Goal: Task Accomplishment & Management: Complete application form

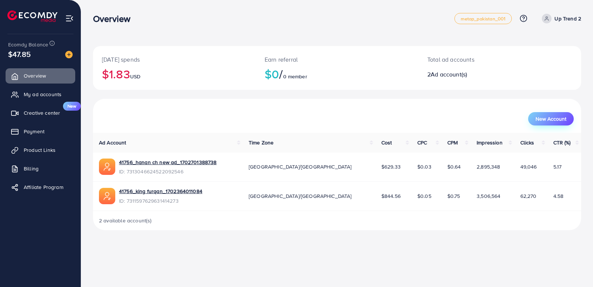
click at [558, 121] on span "New Account" at bounding box center [551, 118] width 31 height 5
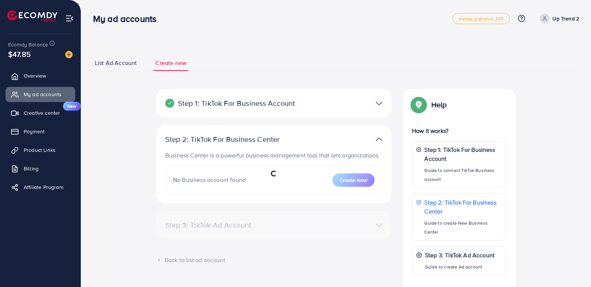
select select
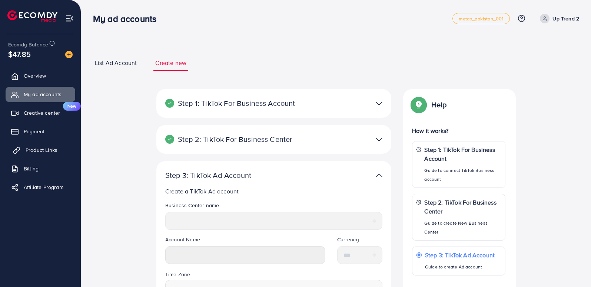
click at [54, 149] on span "Product Links" at bounding box center [42, 149] width 32 height 7
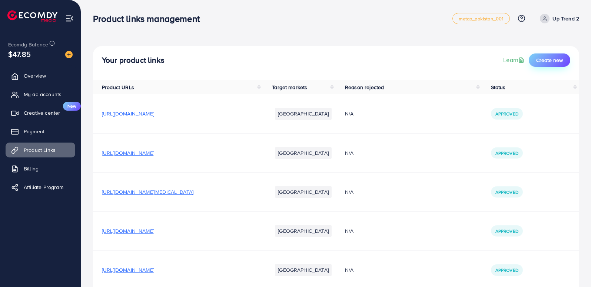
click at [550, 59] on span "Create new" at bounding box center [550, 59] width 27 height 7
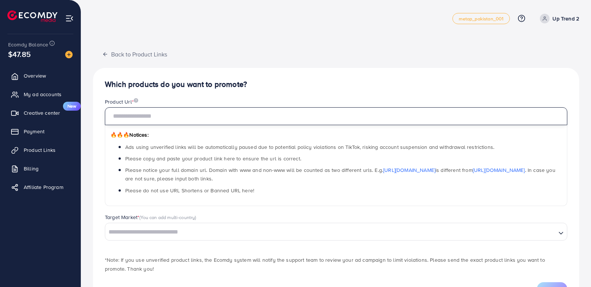
click at [323, 115] on input "text" at bounding box center [336, 116] width 463 height 18
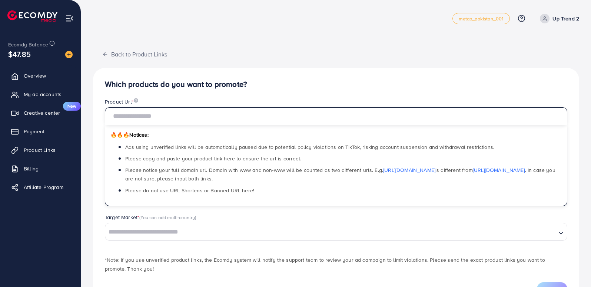
paste input "**********"
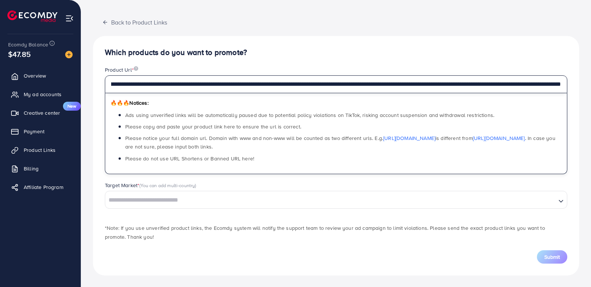
scroll to position [32, 0]
type input "**********"
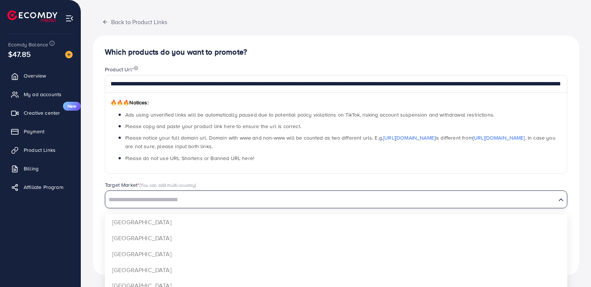
click at [280, 199] on input "Search for option" at bounding box center [331, 199] width 450 height 11
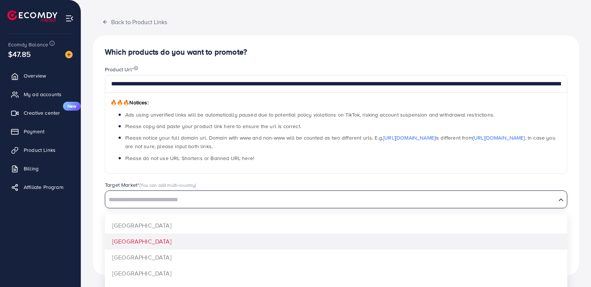
scroll to position [0, 0]
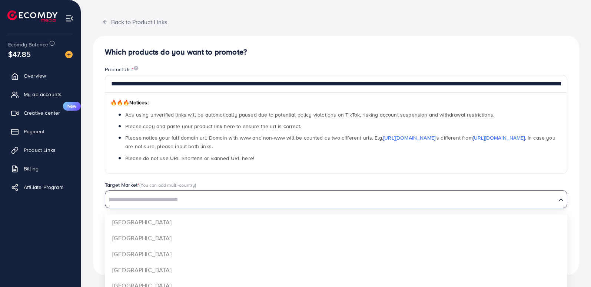
click at [154, 237] on div "**********" at bounding box center [336, 155] width 487 height 239
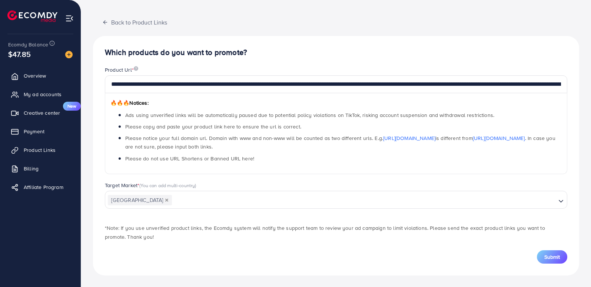
scroll to position [32, 0]
click at [554, 255] on span "Submit" at bounding box center [553, 256] width 16 height 7
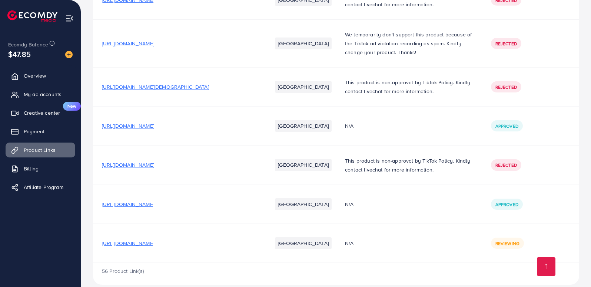
scroll to position [2063, 0]
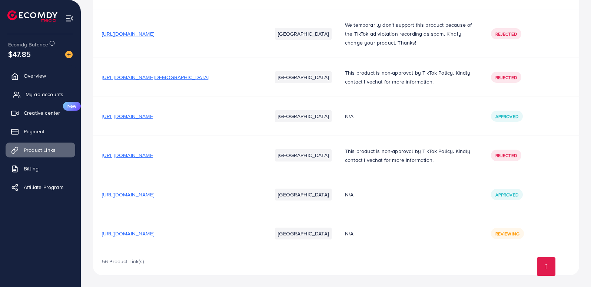
click at [44, 96] on span "My ad accounts" at bounding box center [45, 93] width 38 height 7
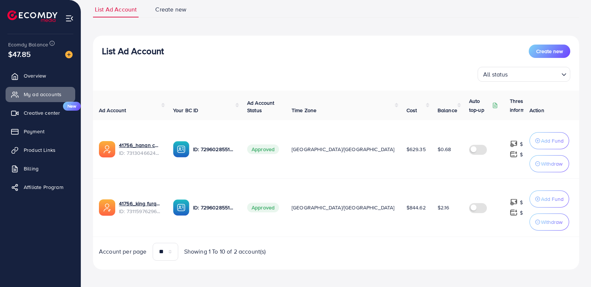
scroll to position [57, 0]
